Goal: Information Seeking & Learning: Learn about a topic

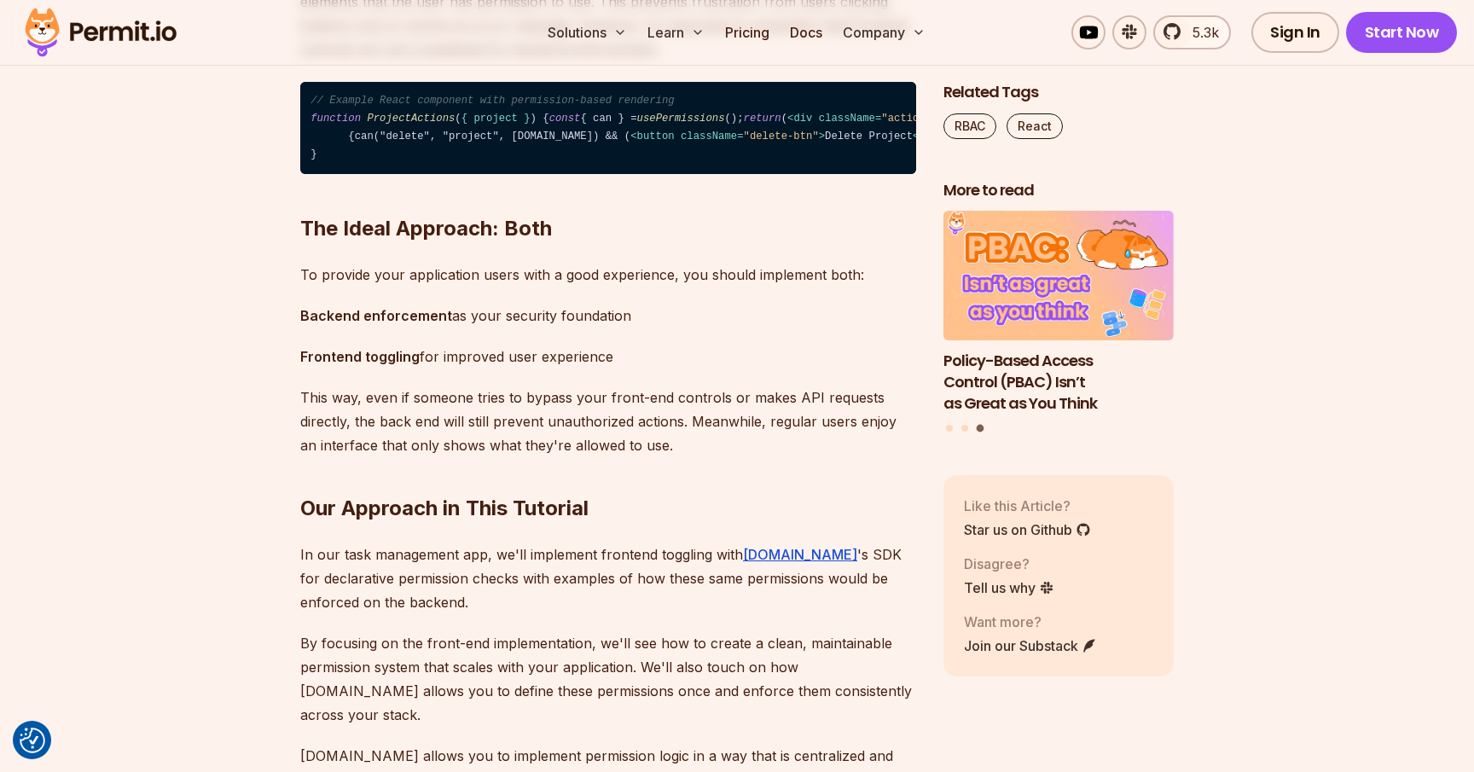
scroll to position [3111, 0]
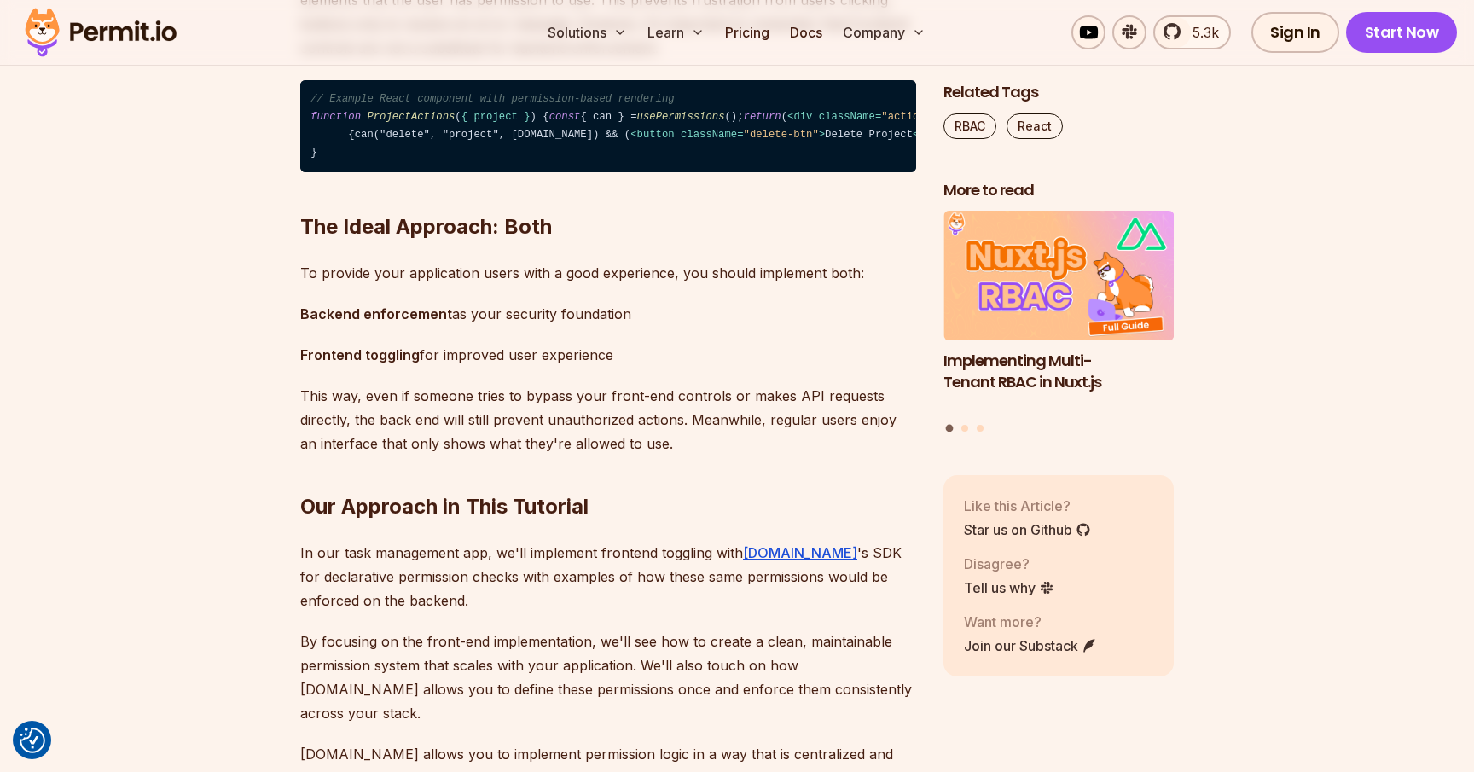
drag, startPoint x: 570, startPoint y: 352, endPoint x: 356, endPoint y: 355, distance: 214.1
click at [356, 141] on span "< div className = "actions" > {can("edit", "project", [DOMAIN_NAME]) && ( < but…" at bounding box center [924, 126] width 1229 height 30
click at [637, 123] on span "usePermissions" at bounding box center [681, 117] width 88 height 12
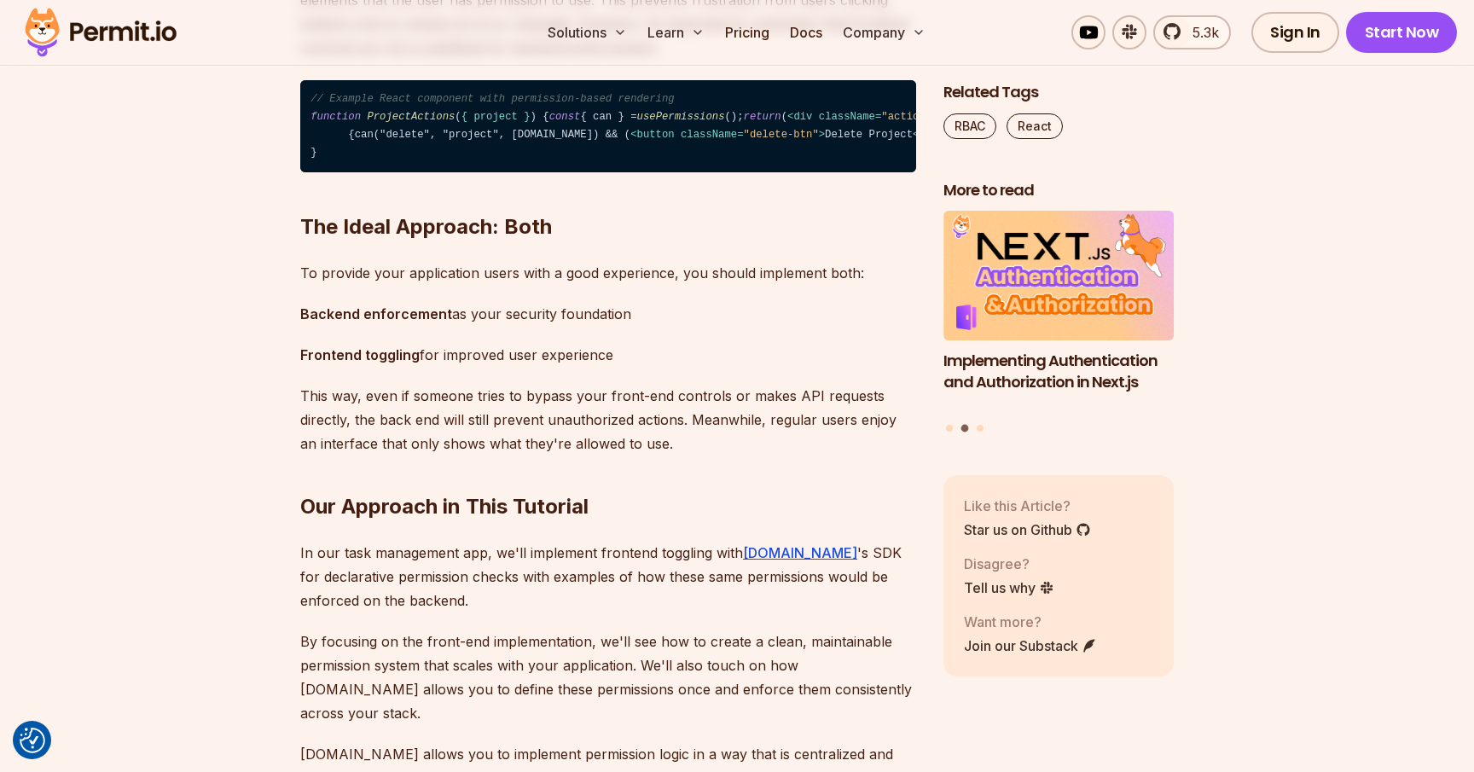
click at [363, 141] on span "< div className = "actions" > {can("edit", "project", [DOMAIN_NAME]) && ( < but…" at bounding box center [924, 126] width 1229 height 30
click at [1470, 123] on span "</ button >" at bounding box center [1498, 117] width 56 height 12
click at [458, 141] on span "< div className = "actions" > {can("edit", "project", [DOMAIN_NAME]) && ( < but…" at bounding box center [924, 126] width 1229 height 30
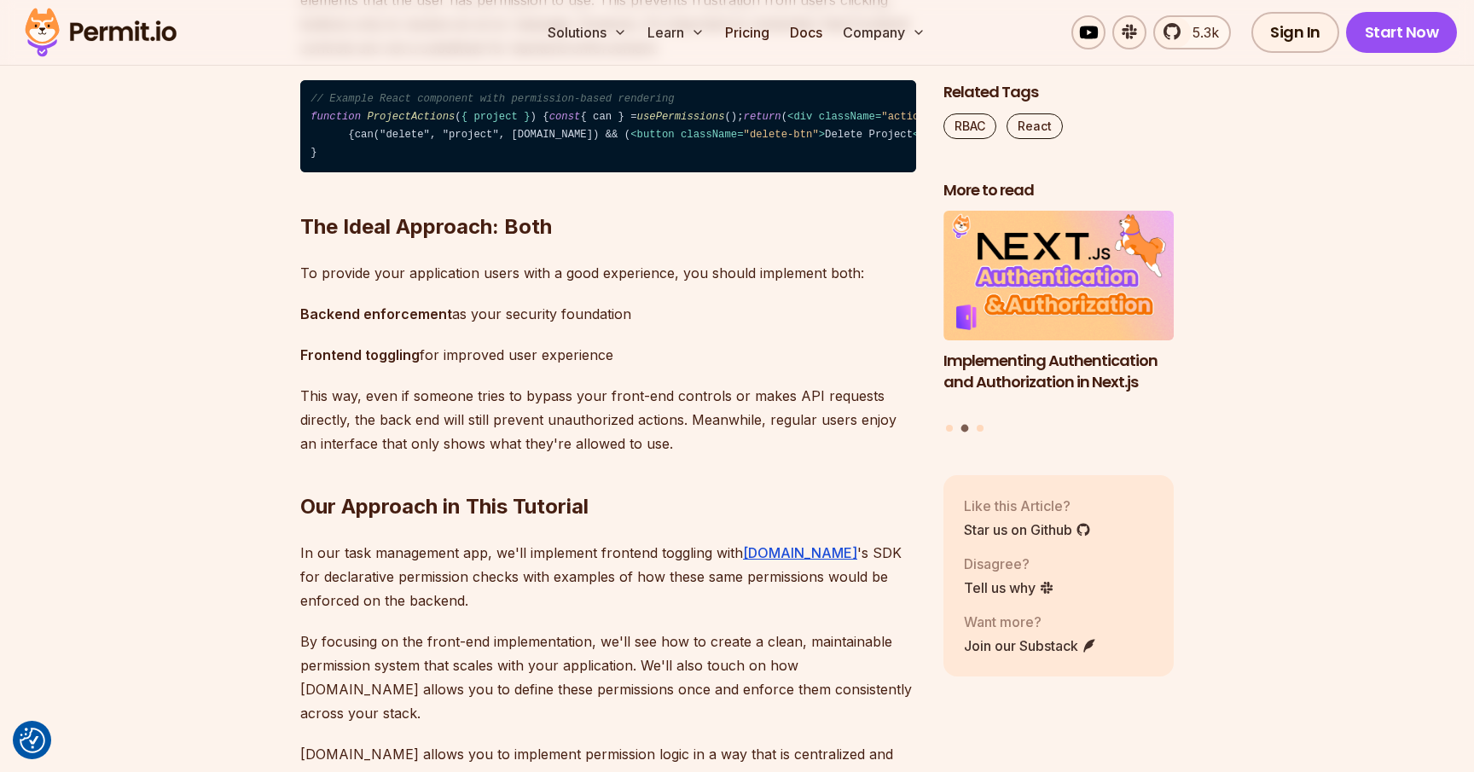
click at [508, 141] on span "< div className = "actions" > {can("edit", "project", [DOMAIN_NAME]) && ( < but…" at bounding box center [924, 126] width 1229 height 30
click at [559, 141] on span "< div className = "actions" > {can("edit", "project", [DOMAIN_NAME]) && ( < but…" at bounding box center [924, 126] width 1229 height 30
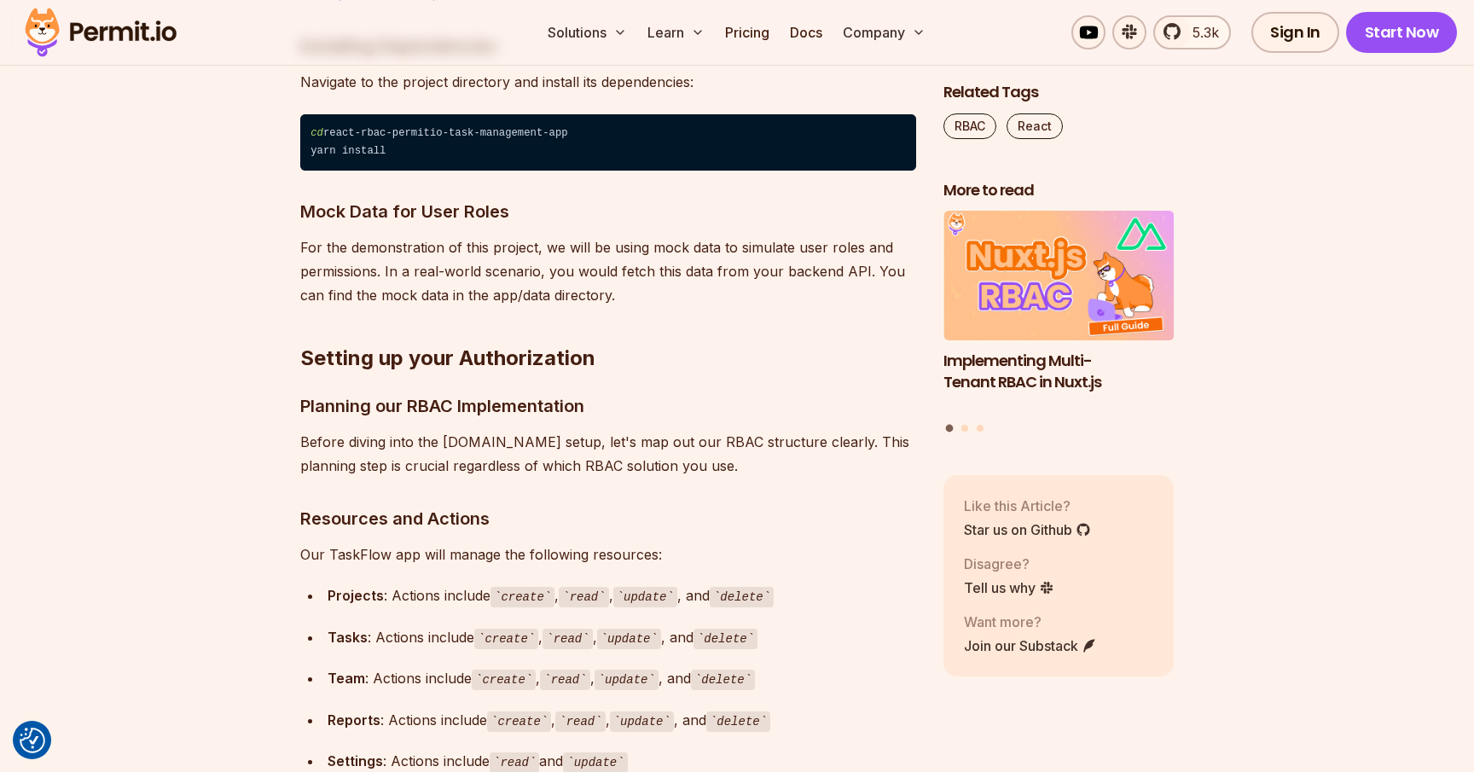
scroll to position [4297, 0]
